Goal: Task Accomplishment & Management: Manage account settings

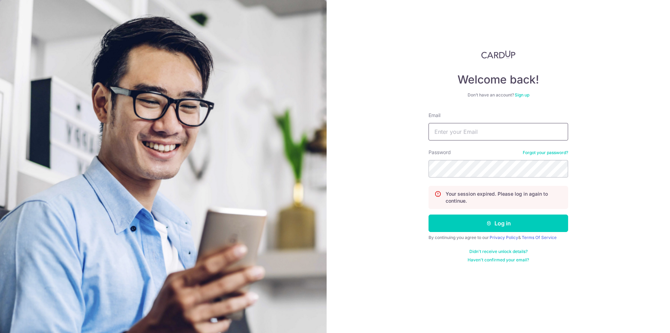
click at [448, 131] on input "Email" at bounding box center [499, 131] width 140 height 17
type input "[EMAIL_ADDRESS][DOMAIN_NAME]"
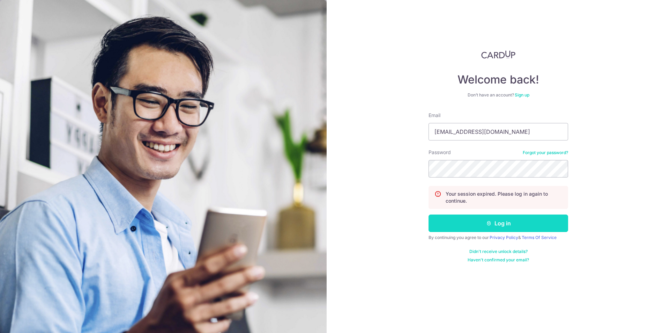
click at [473, 228] on button "Log in" at bounding box center [499, 222] width 140 height 17
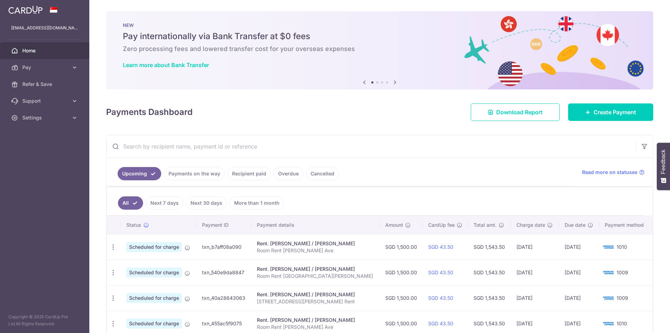
click at [206, 175] on link "Payments on the way" at bounding box center [194, 173] width 61 height 13
